Goal: Information Seeking & Learning: Learn about a topic

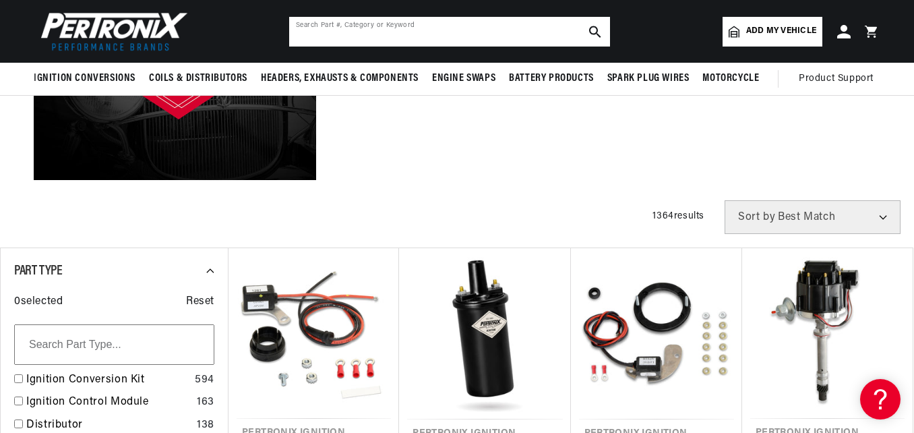
click at [331, 25] on input "text" at bounding box center [449, 32] width 321 height 30
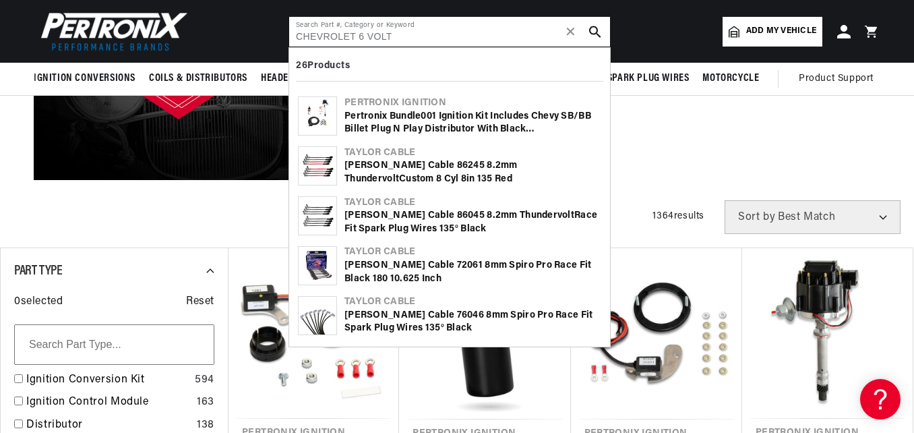
scroll to position [0, 408]
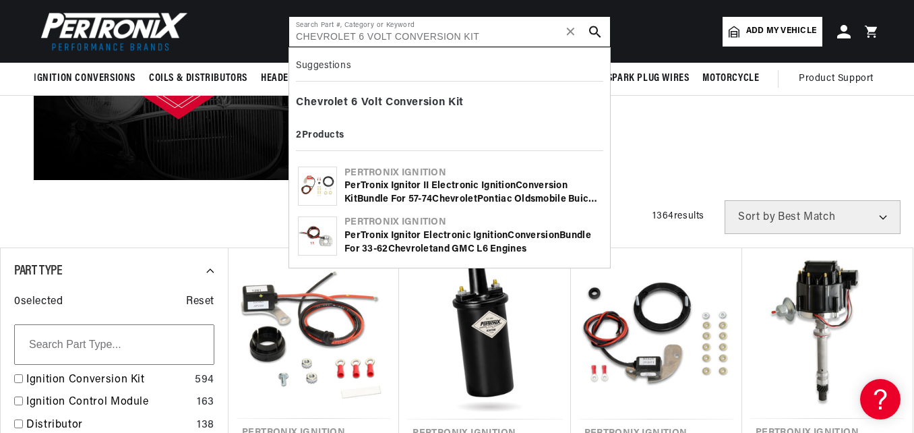
type input "CHEVROLET 6 VOLT CONVERSION KIT"
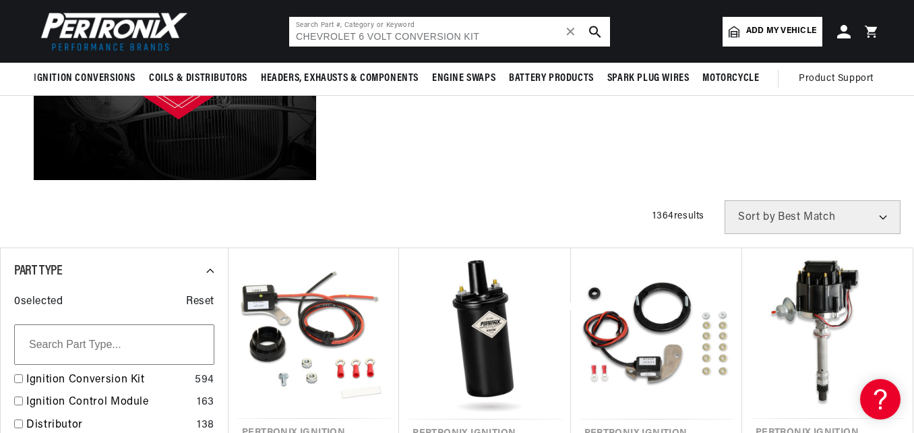
scroll to position [0, 0]
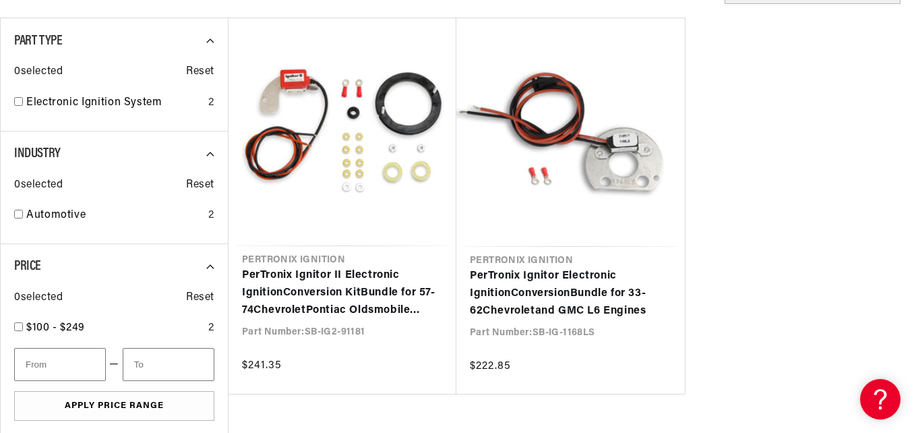
click at [629, 284] on link "PerTronix Ignitor Electronic Ignition Conversion Bundle for 33-62 Chevrolet and…" at bounding box center [570, 294] width 201 height 52
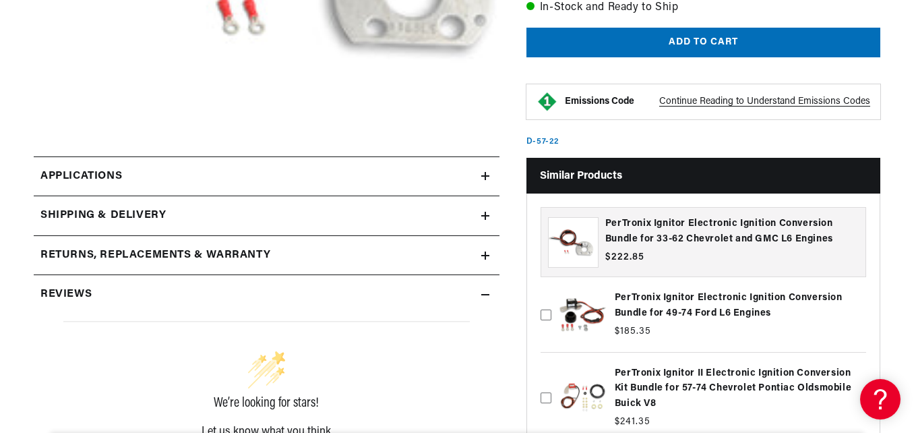
scroll to position [606, 0]
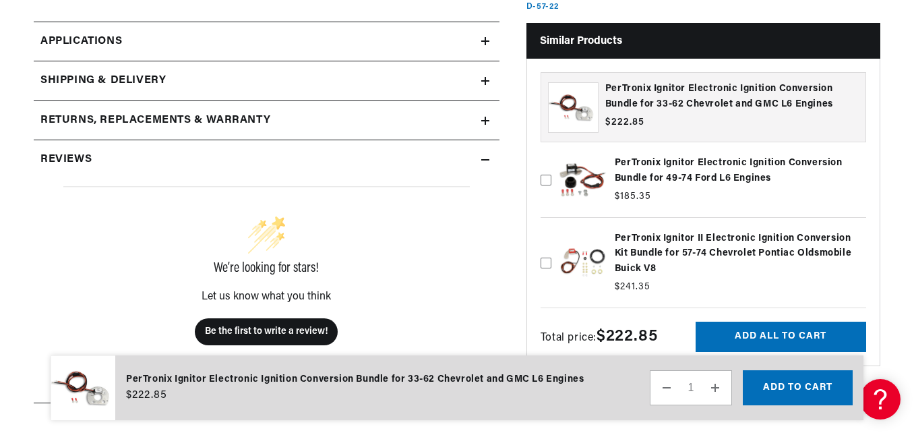
click at [482, 40] on icon at bounding box center [485, 41] width 8 height 8
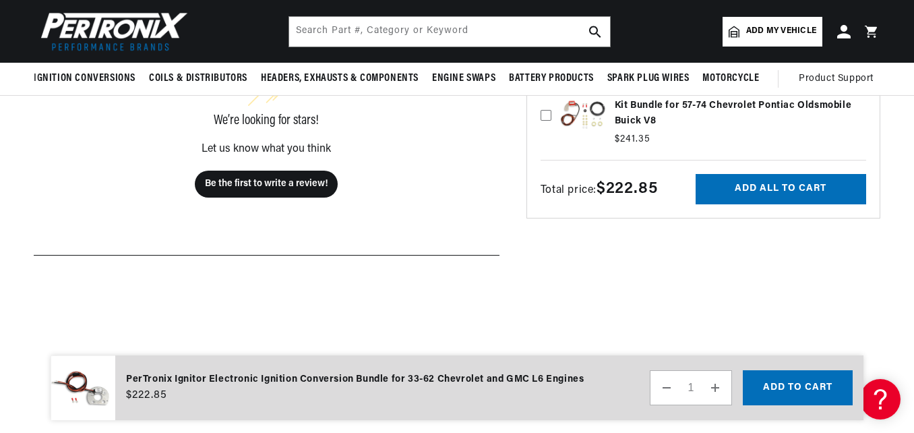
scroll to position [612, 0]
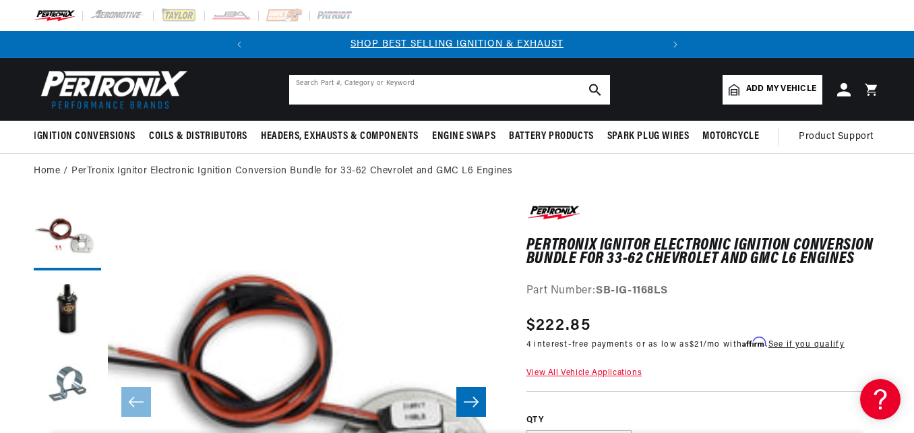
click at [428, 100] on input "text" at bounding box center [449, 90] width 321 height 30
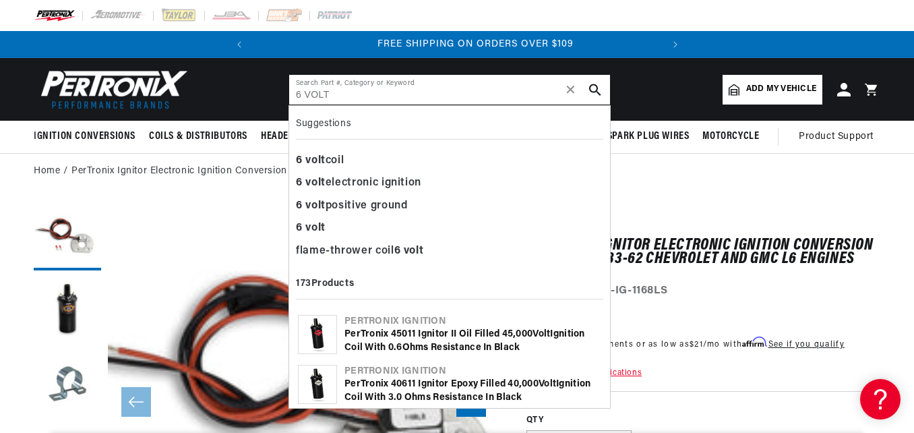
scroll to position [0, 408]
type input "6 VOLT"
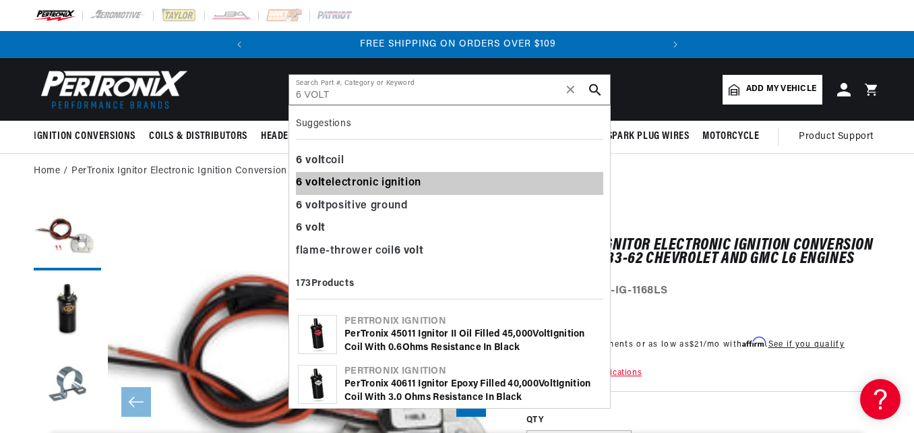
click at [370, 175] on div "6 volt electronic ignition" at bounding box center [449, 183] width 307 height 23
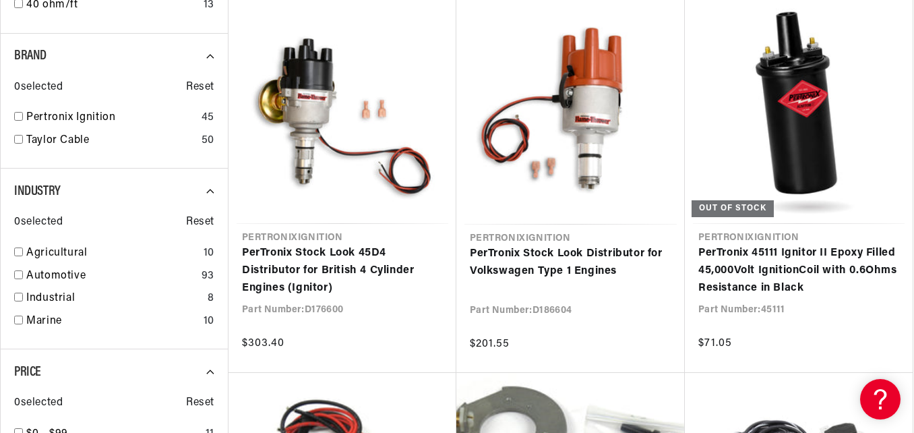
scroll to position [1213, 0]
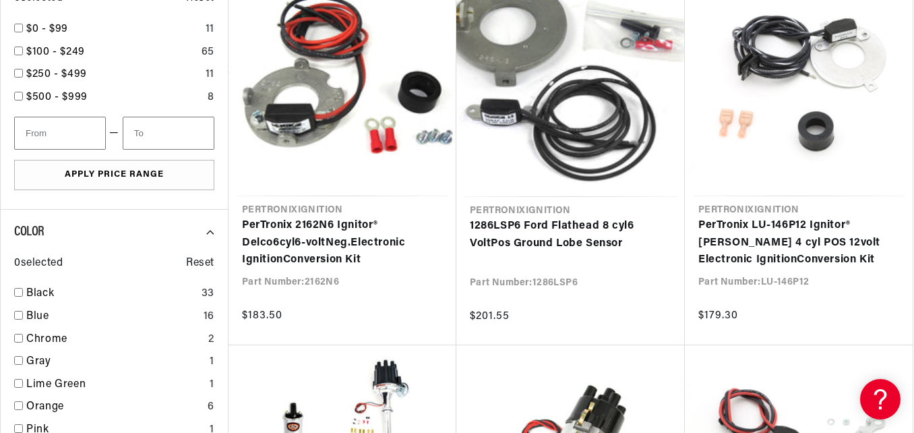
click at [274, 249] on link "PerTronix 2162N6 Ignitor® Delco 6 cyl 6 - volt Neg. Electronic Ignition Convers…" at bounding box center [342, 243] width 201 height 52
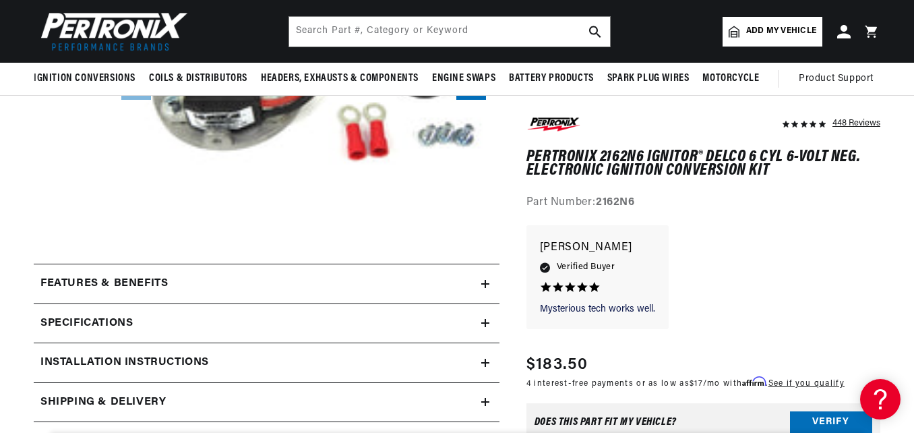
click at [158, 285] on h2 "Features & Benefits" at bounding box center [103, 284] width 127 height 18
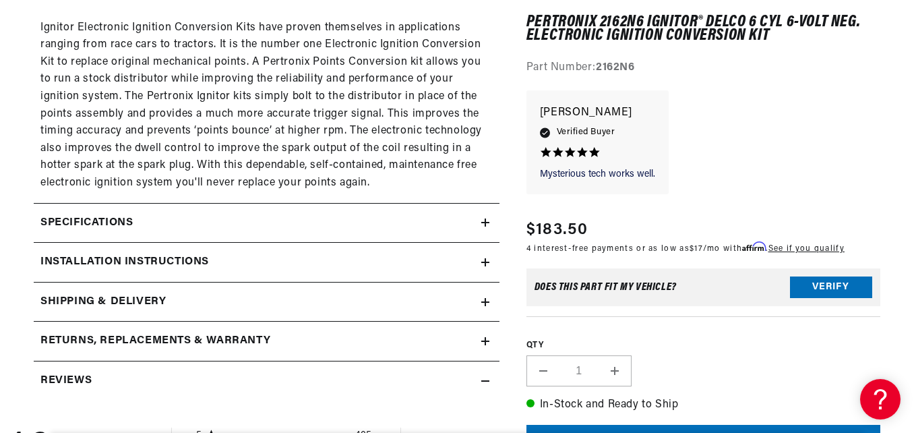
scroll to position [741, 0]
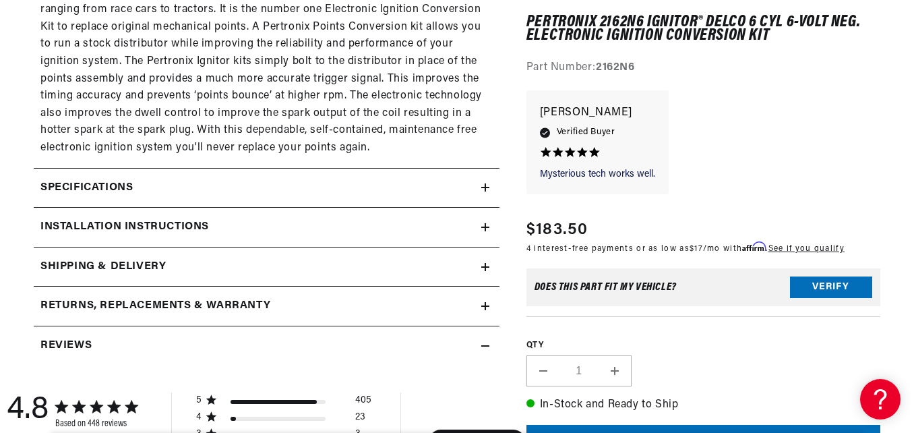
click at [246, 189] on div "Specifications" at bounding box center [257, 188] width 447 height 18
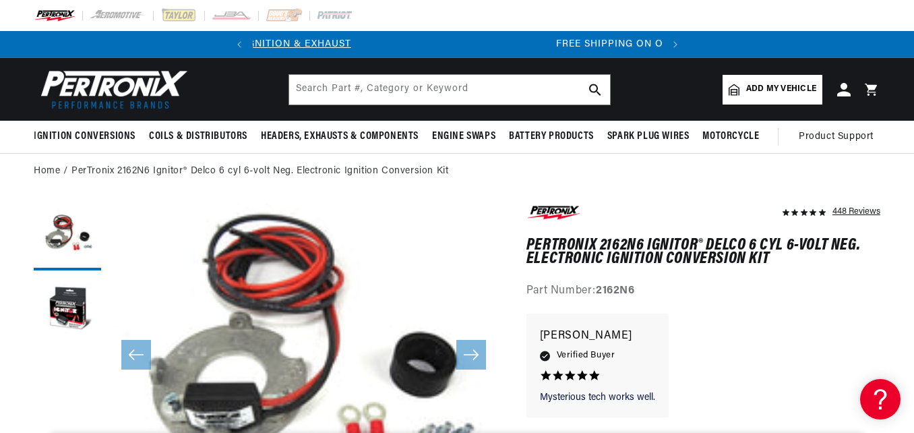
scroll to position [0, 0]
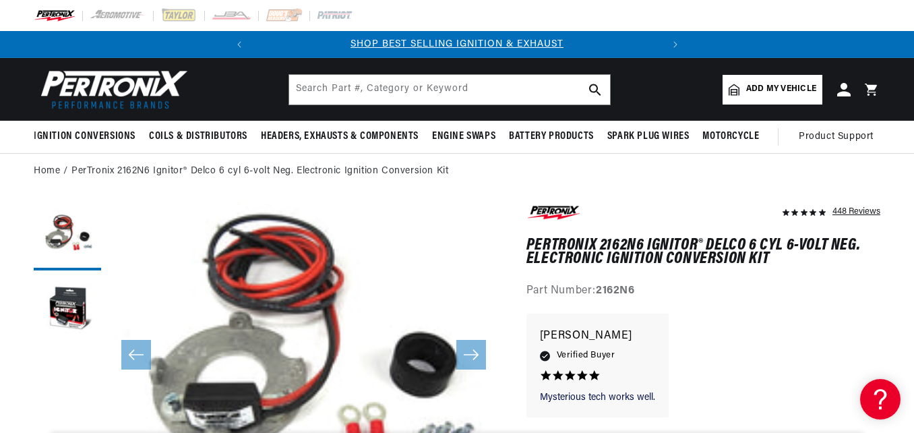
click at [848, 209] on div "448 Reviews" at bounding box center [856, 211] width 48 height 16
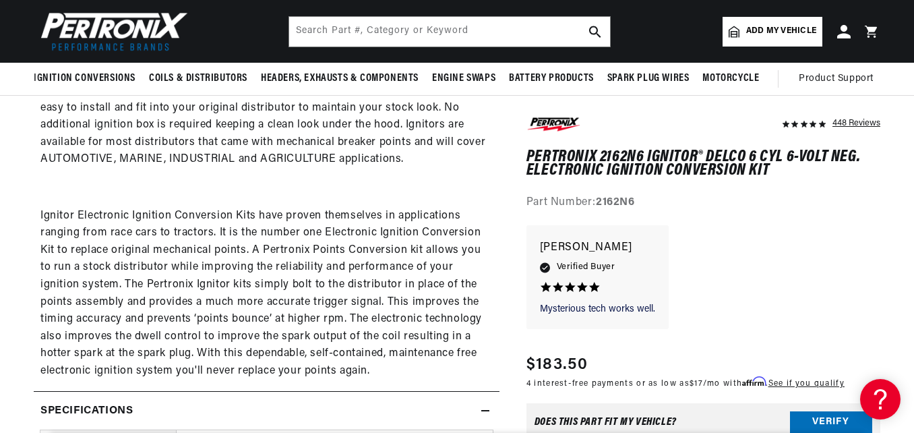
scroll to position [0, 129]
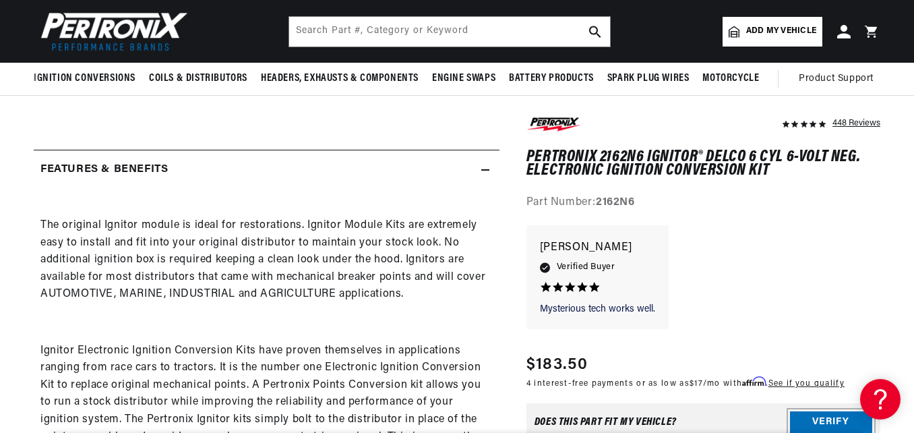
click at [801, 411] on button "Verify" at bounding box center [831, 422] width 82 height 22
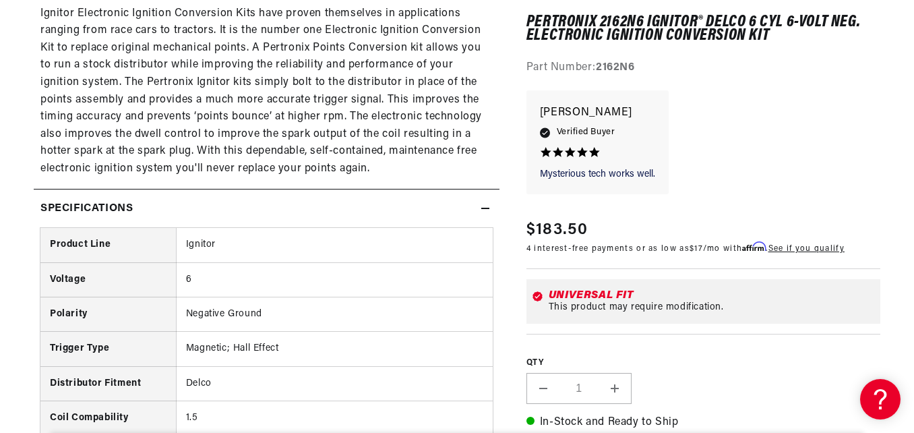
scroll to position [0, 408]
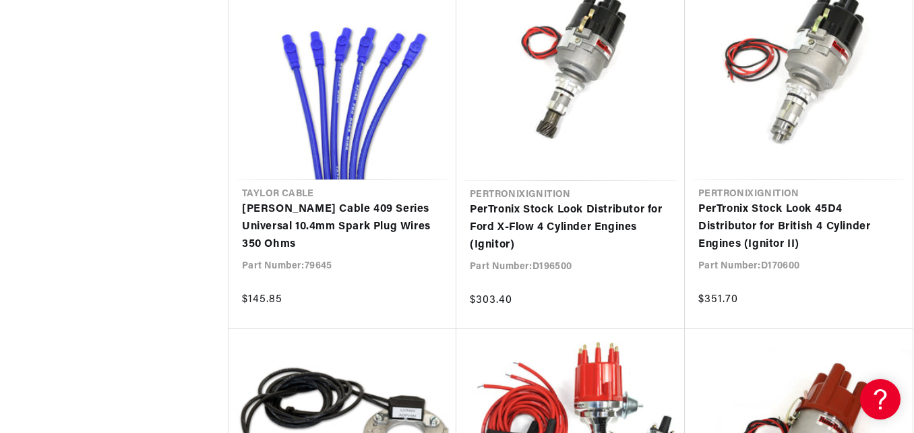
scroll to position [0, 408]
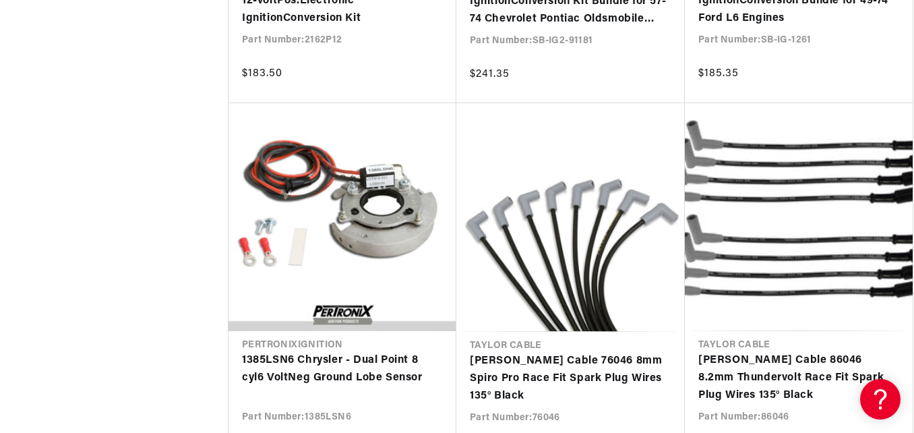
scroll to position [4313, 0]
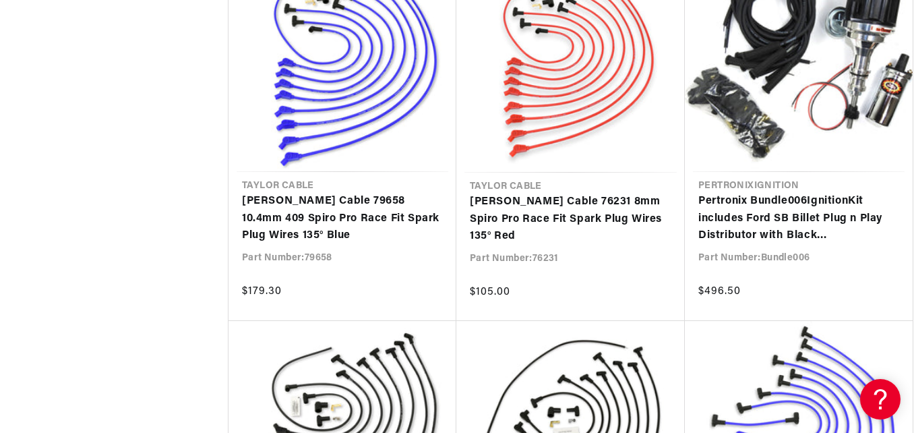
scroll to position [0, 279]
